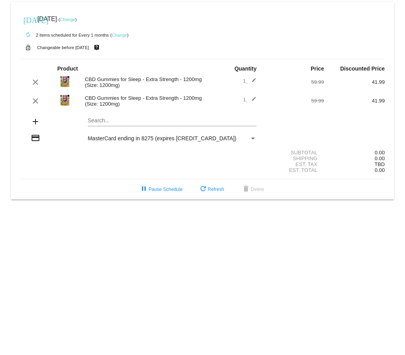
click at [119, 35] on link "Change" at bounding box center [119, 35] width 15 height 5
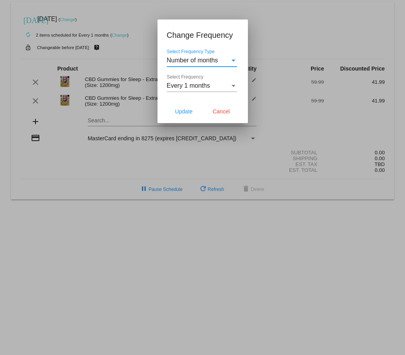
click at [233, 60] on div "Select Frequency Type" at bounding box center [233, 61] width 4 height 2
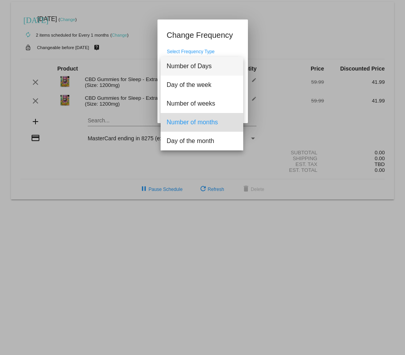
click at [233, 60] on span "Number of Days" at bounding box center [202, 66] width 70 height 19
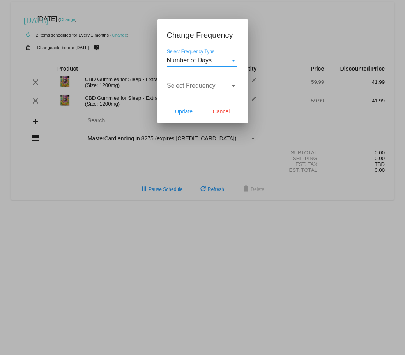
click at [233, 60] on div "Select Frequency Type" at bounding box center [233, 61] width 4 height 2
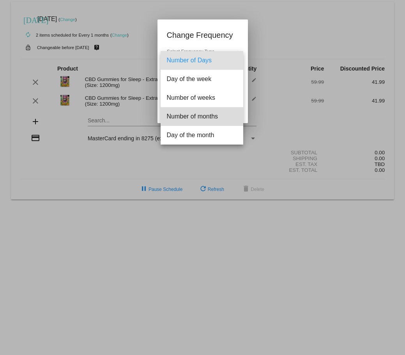
click at [212, 116] on span "Number of months" at bounding box center [202, 116] width 70 height 19
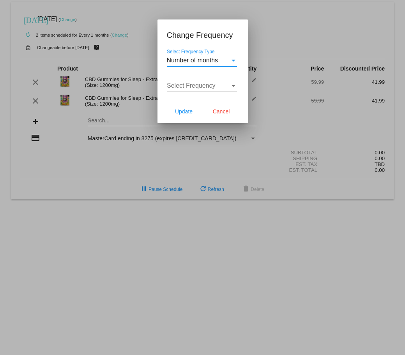
click at [234, 88] on div "Select Frequency" at bounding box center [233, 85] width 7 height 7
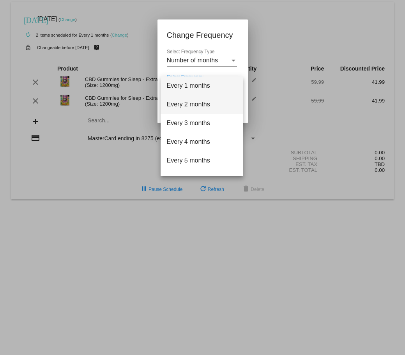
click at [197, 104] on span "Every 2 months" at bounding box center [202, 104] width 70 height 19
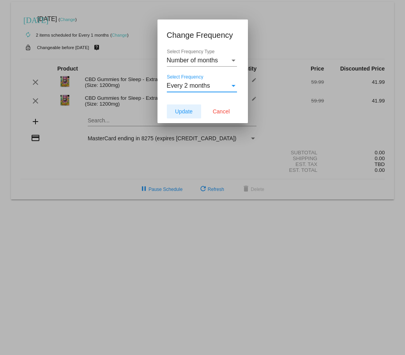
click at [186, 111] on span "Update" at bounding box center [184, 111] width 18 height 6
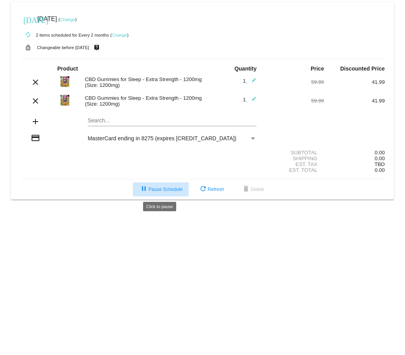
click at [163, 187] on span "pause Pause Schedule" at bounding box center [160, 189] width 43 height 5
